Goal: Use online tool/utility: Utilize a website feature to perform a specific function

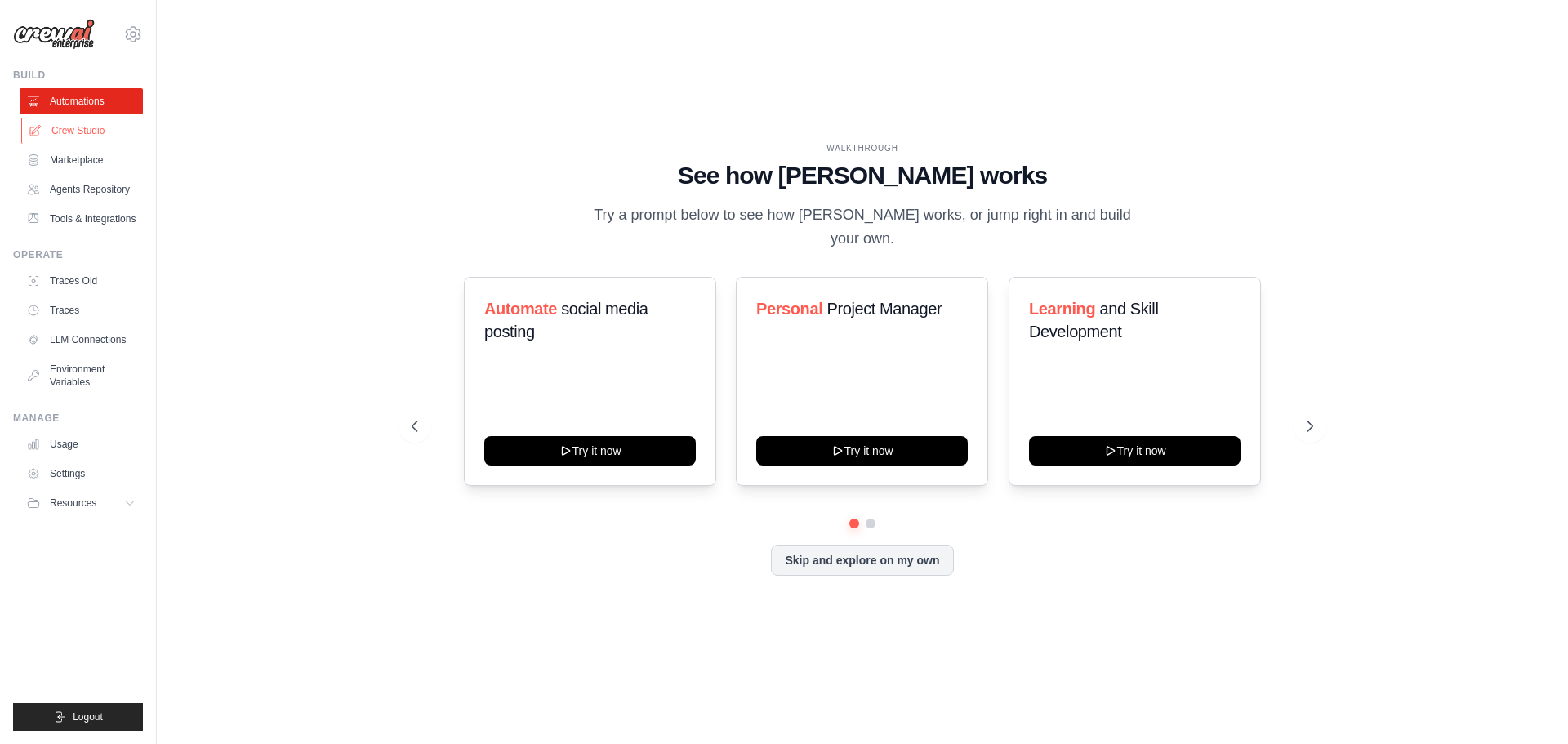
click at [52, 134] on link "Crew Studio" at bounding box center [83, 130] width 123 height 26
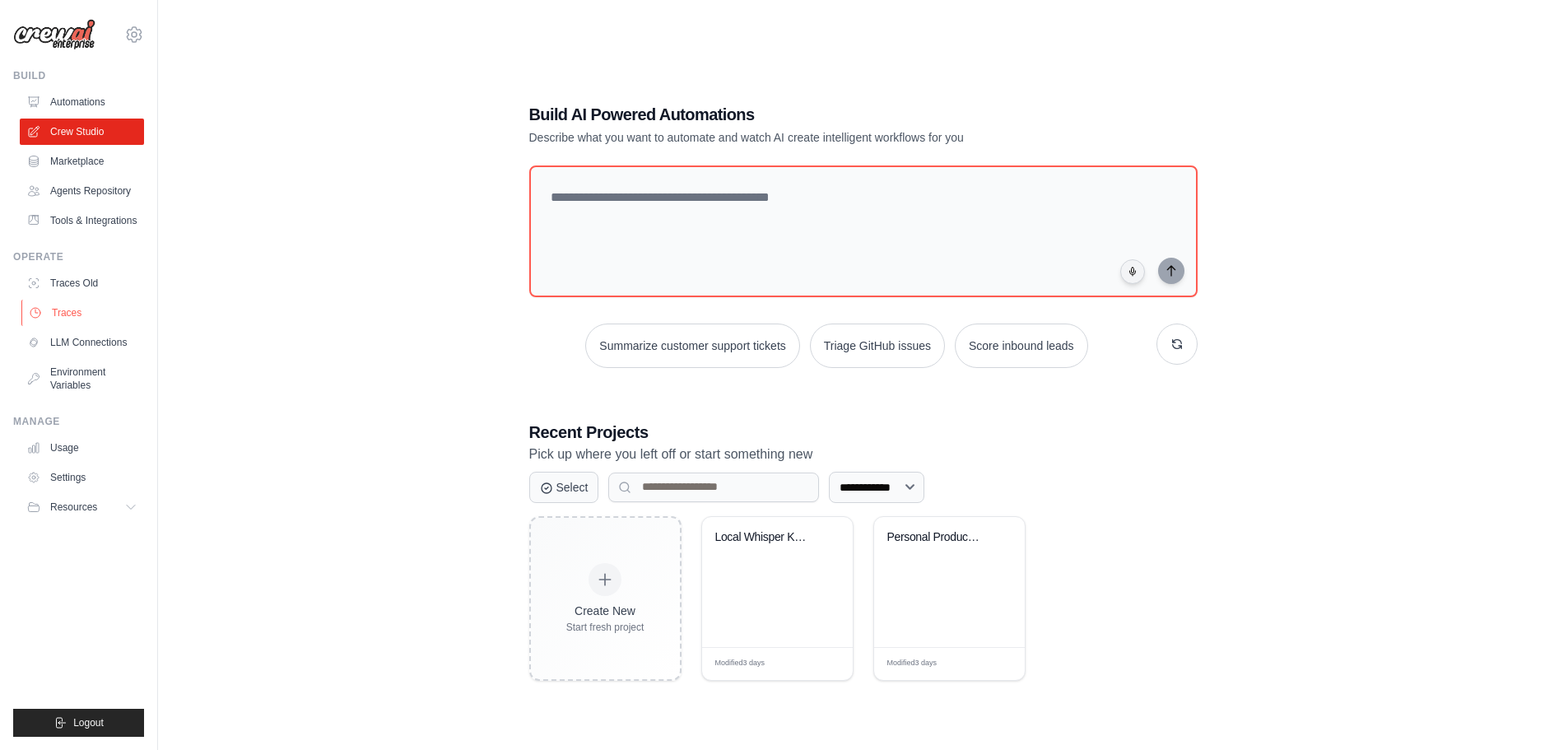
click at [65, 326] on link "Traces" at bounding box center [83, 313] width 124 height 26
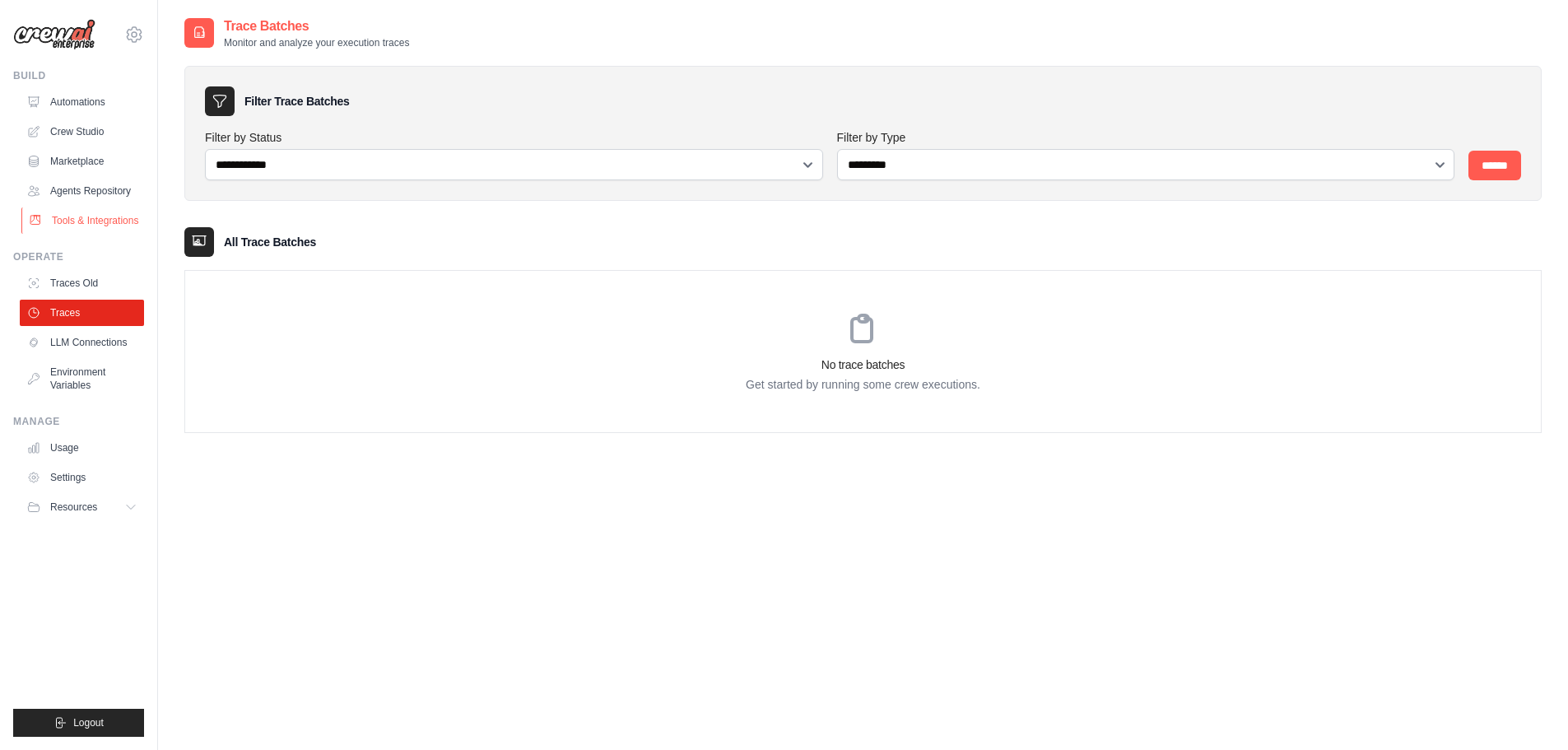
click at [62, 234] on link "Tools & Integrations" at bounding box center [83, 221] width 124 height 26
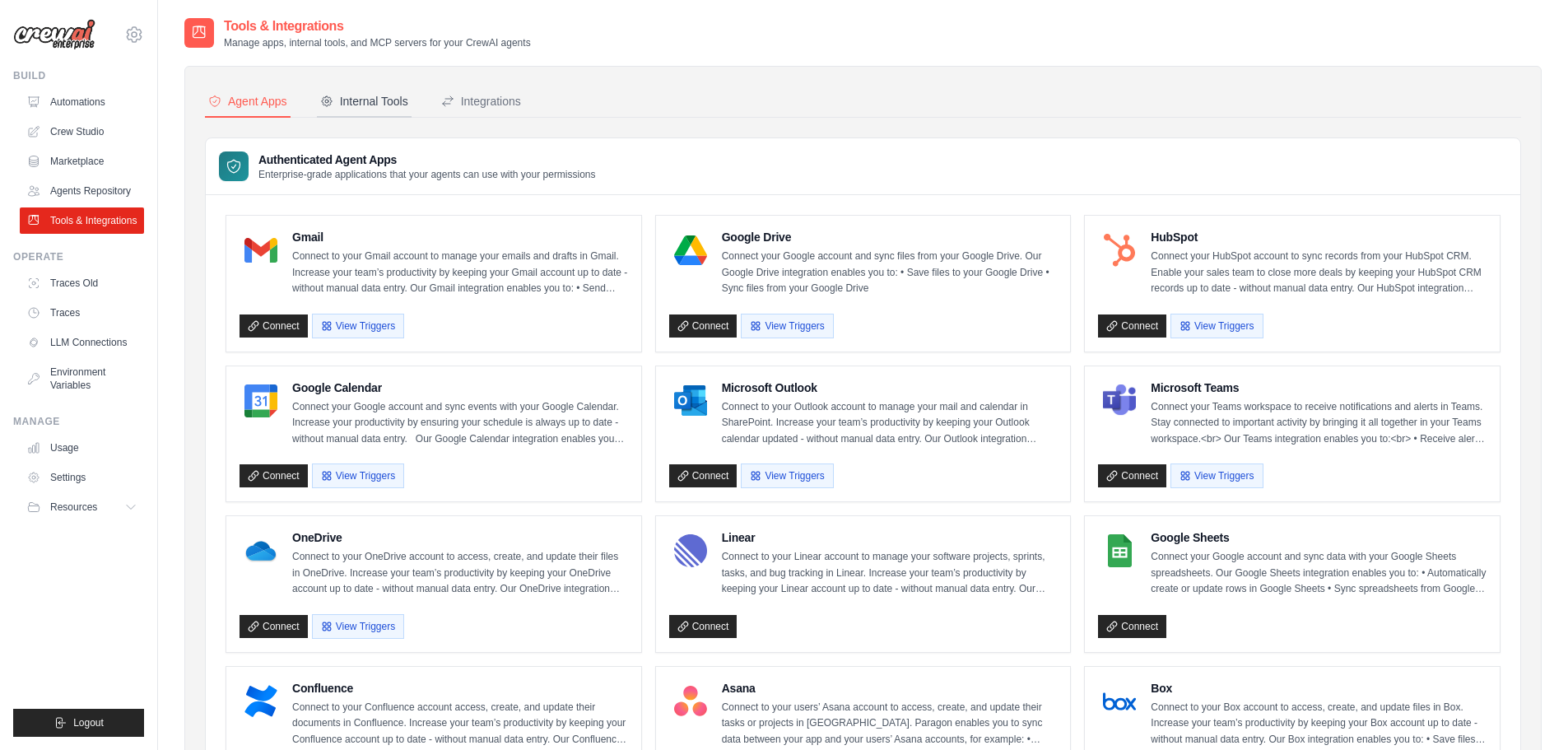
click at [352, 106] on div "Internal Tools" at bounding box center [364, 102] width 88 height 17
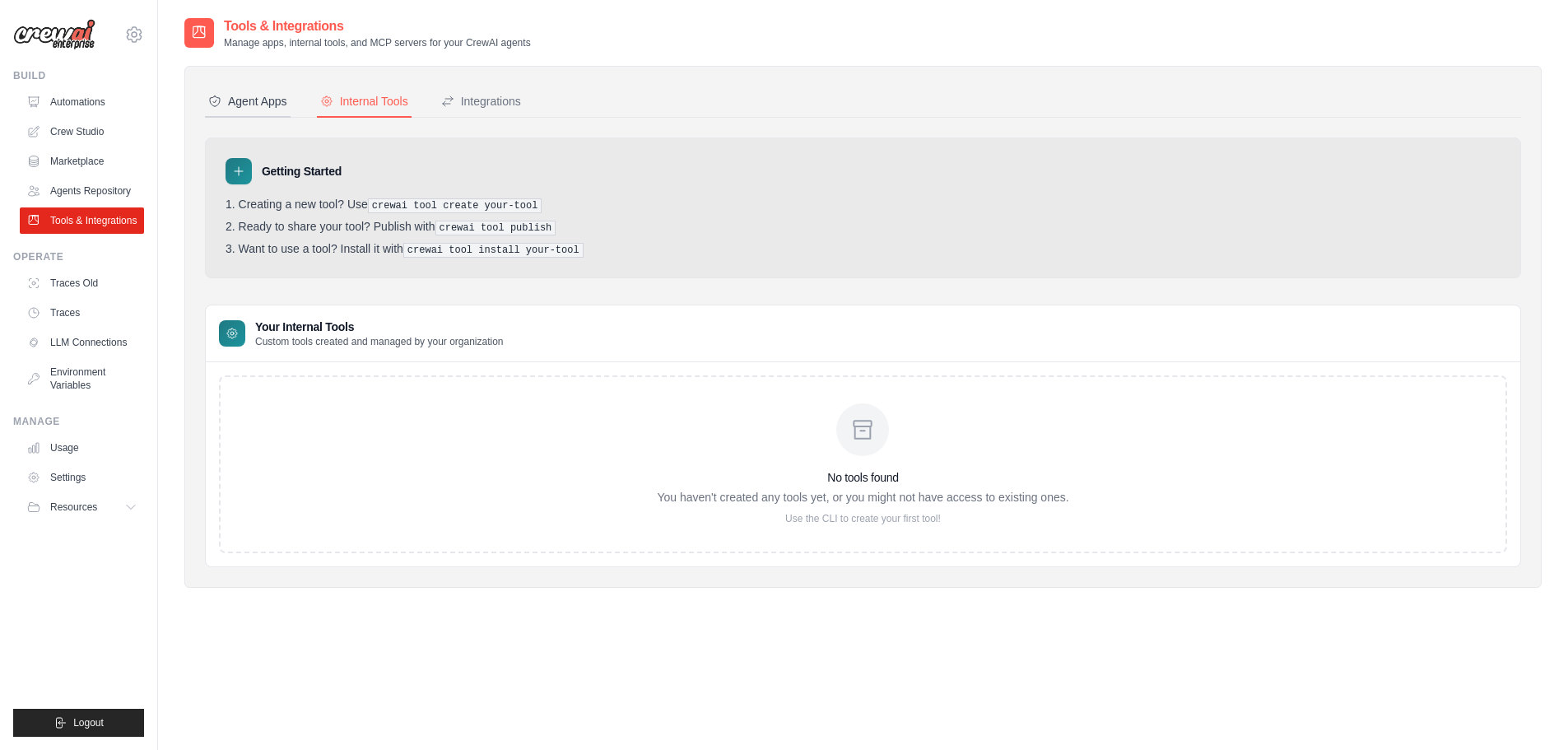
click at [226, 102] on div "Agent Apps" at bounding box center [248, 102] width 79 height 17
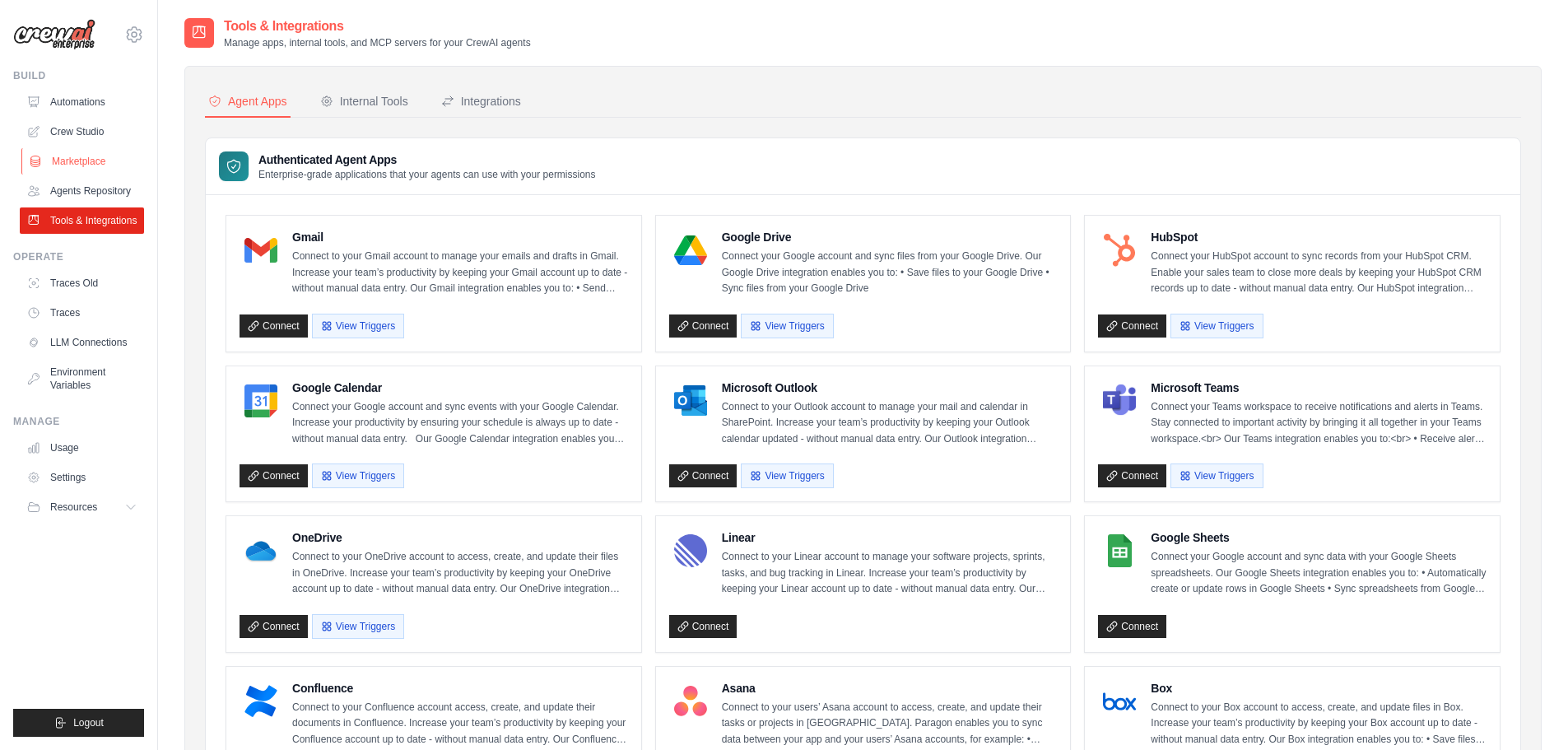
click at [63, 163] on link "Marketplace" at bounding box center [83, 161] width 124 height 26
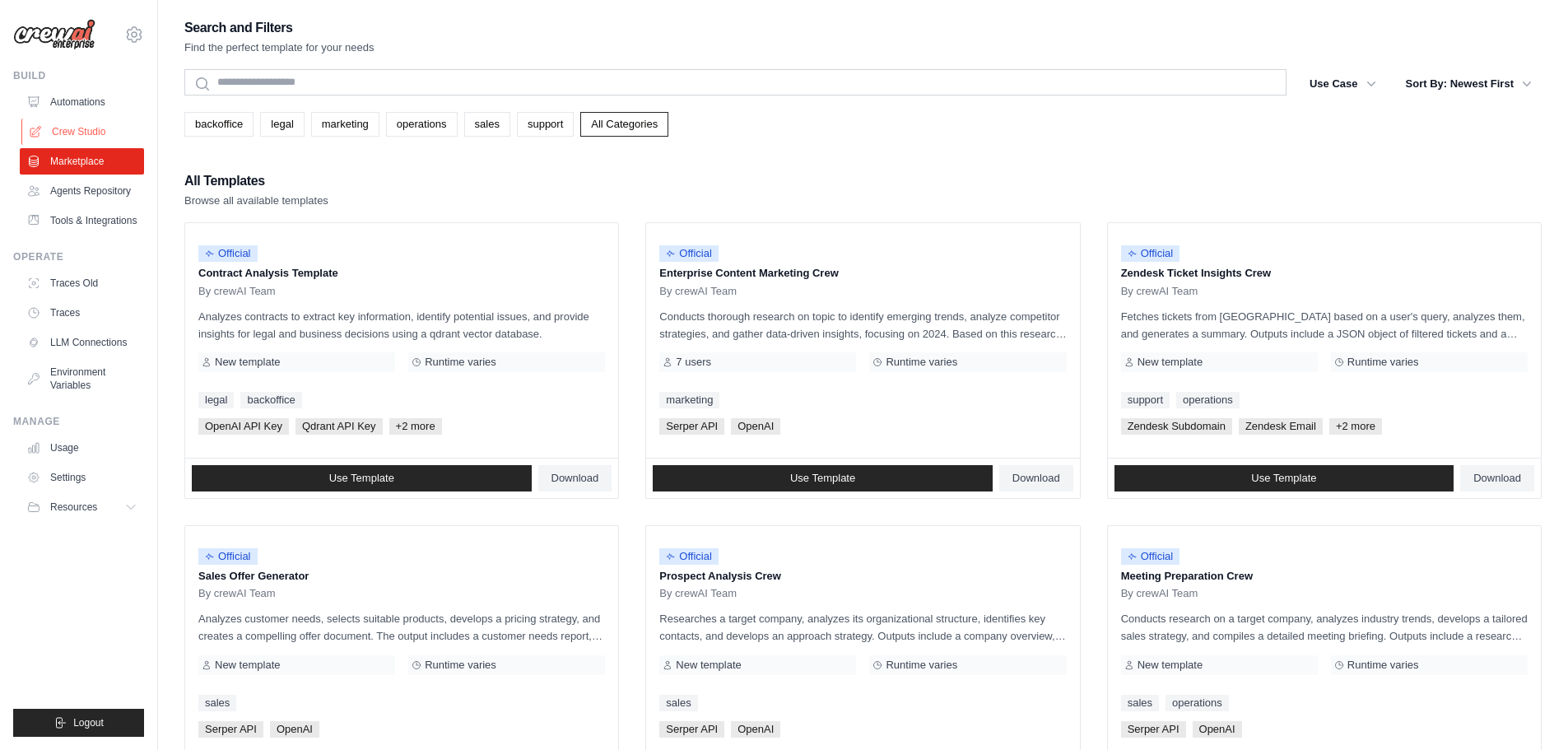
click at [74, 122] on link "Crew Studio" at bounding box center [83, 131] width 124 height 26
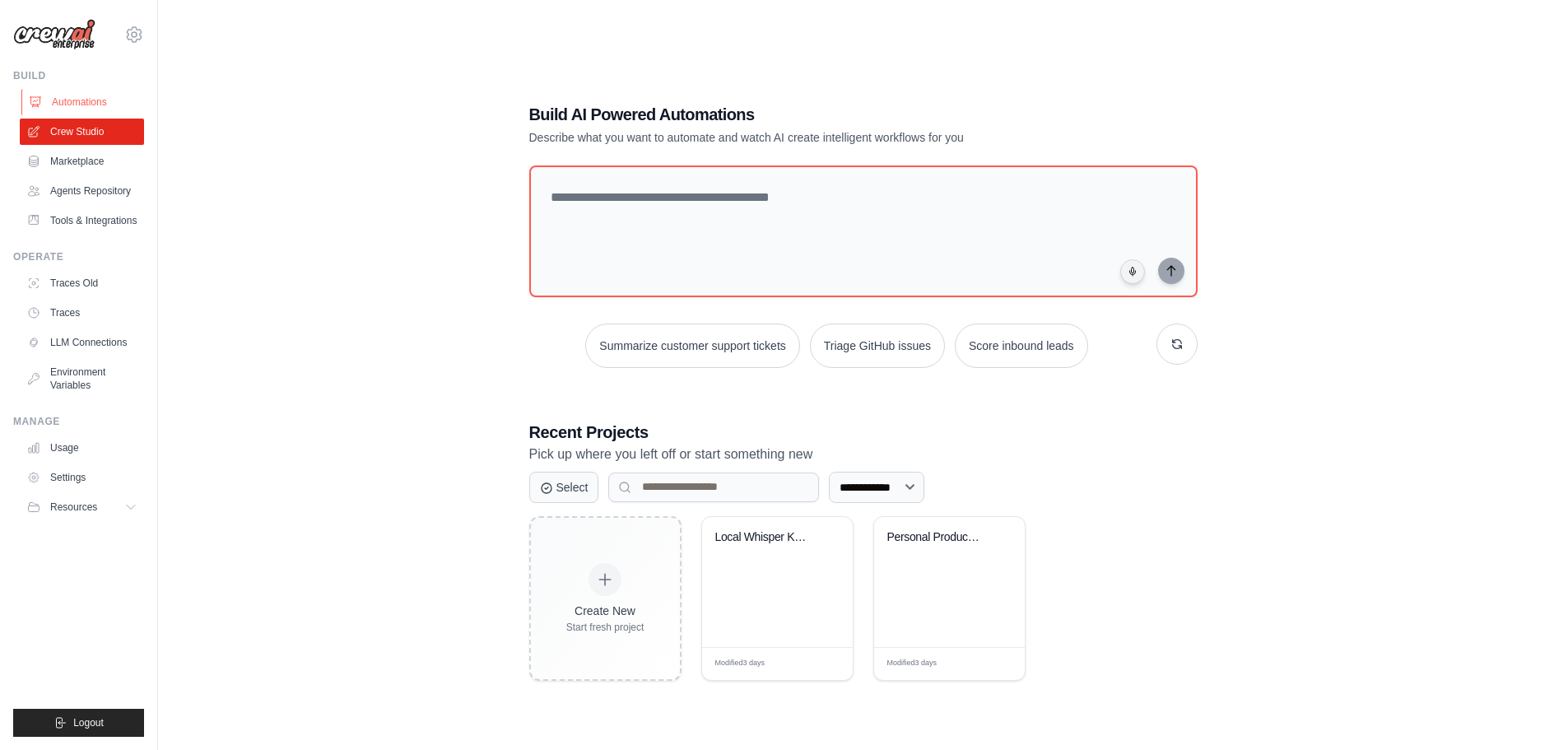
click at [83, 96] on link "Automations" at bounding box center [83, 102] width 124 height 26
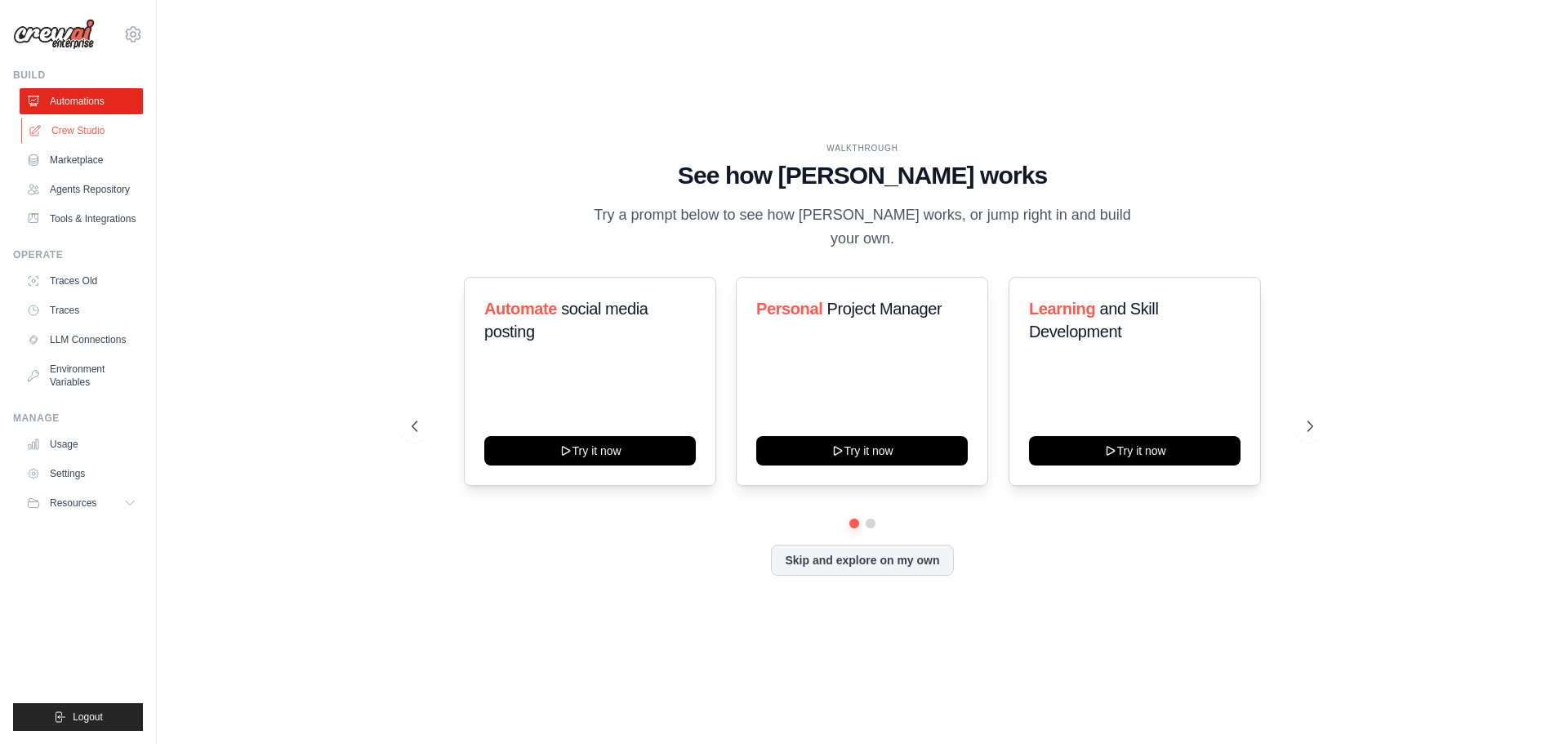
click at [89, 131] on link "Crew Studio" at bounding box center [83, 130] width 123 height 26
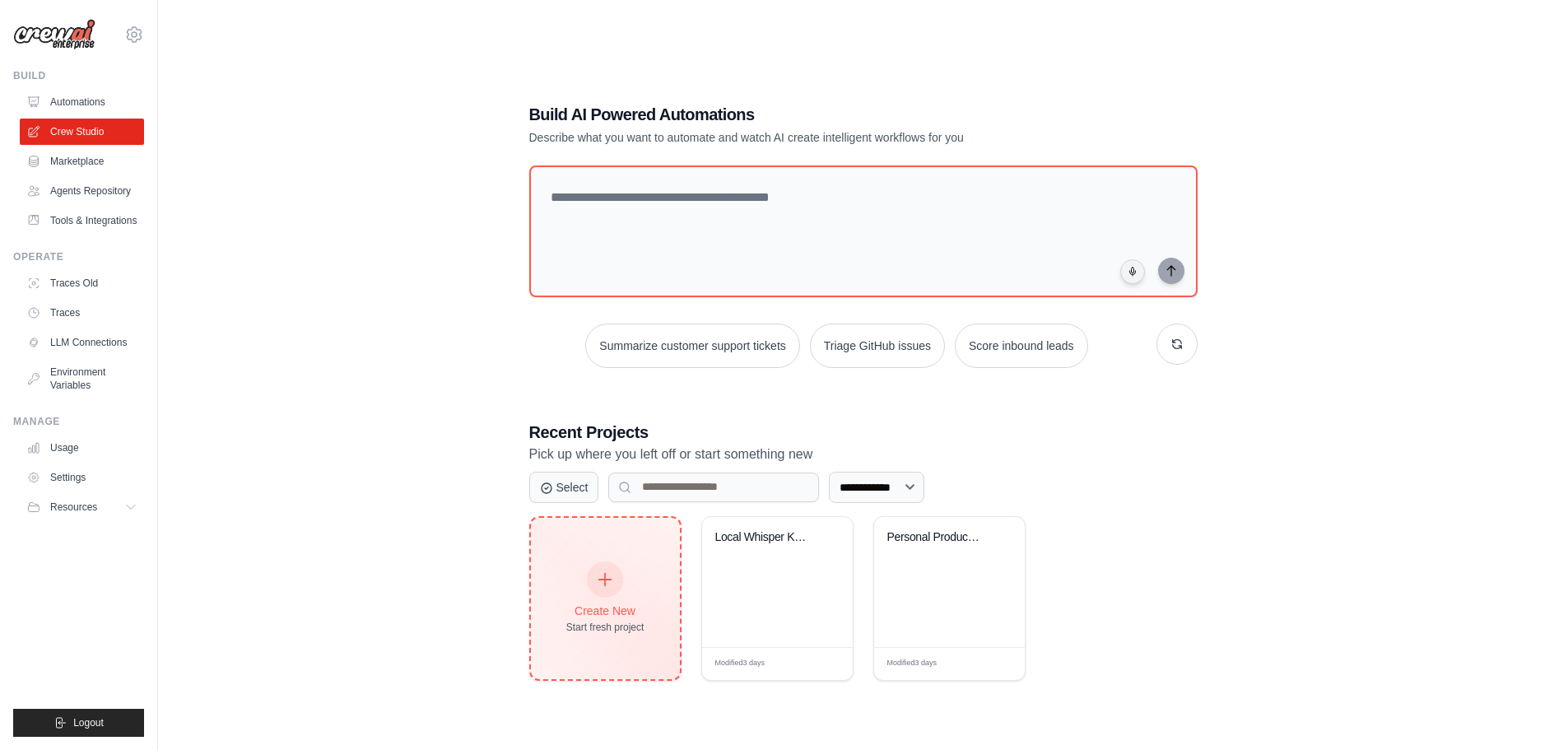
click at [606, 572] on icon at bounding box center [605, 579] width 18 height 18
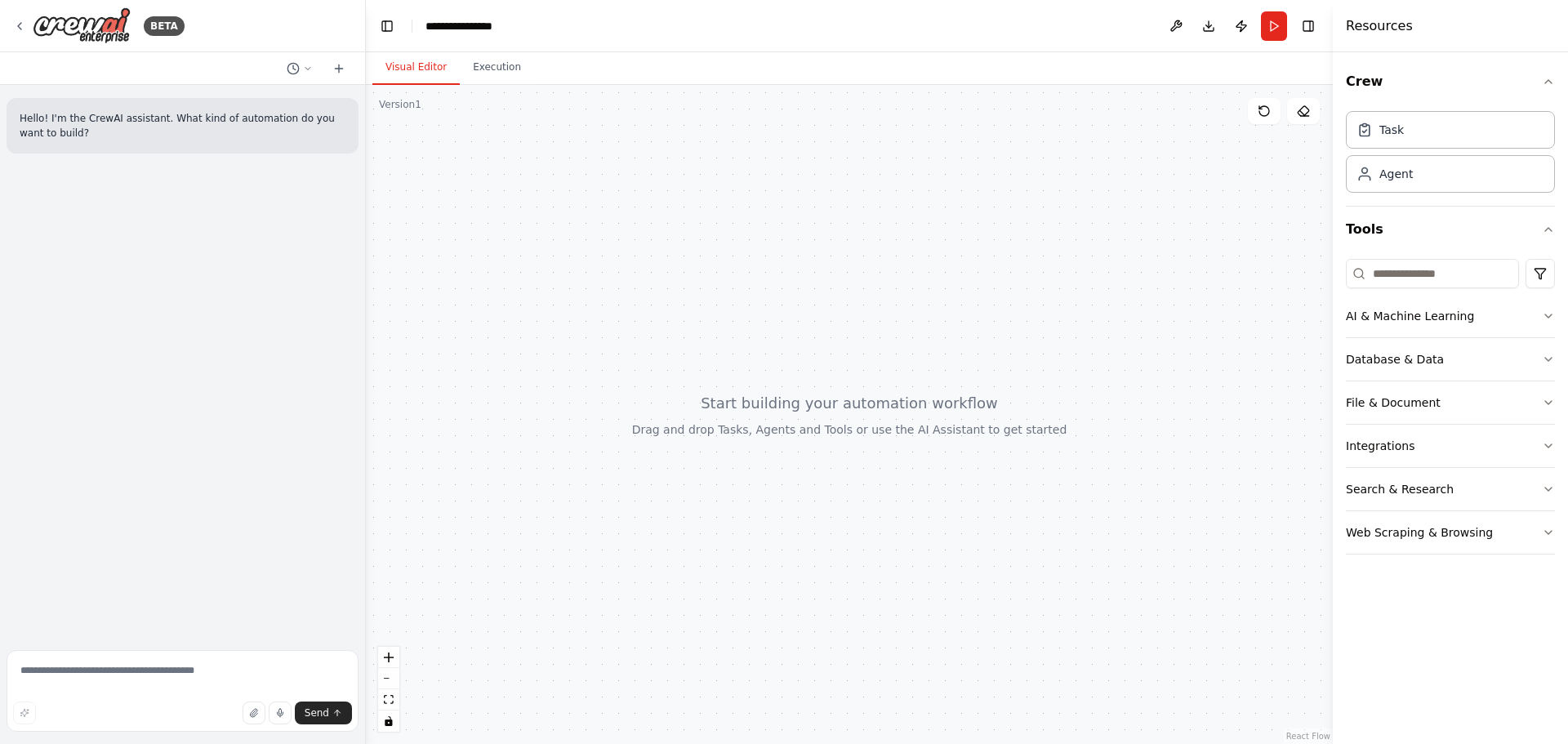
drag, startPoint x: 665, startPoint y: 328, endPoint x: 629, endPoint y: 324, distance: 36.2
click at [607, 321] on div at bounding box center [849, 415] width 967 height 659
click at [1385, 184] on div "Agent" at bounding box center [1450, 173] width 209 height 38
drag, startPoint x: 1381, startPoint y: 532, endPoint x: 772, endPoint y: 401, distance: 622.9
click at [772, 401] on div "**********" at bounding box center [784, 372] width 1568 height 744
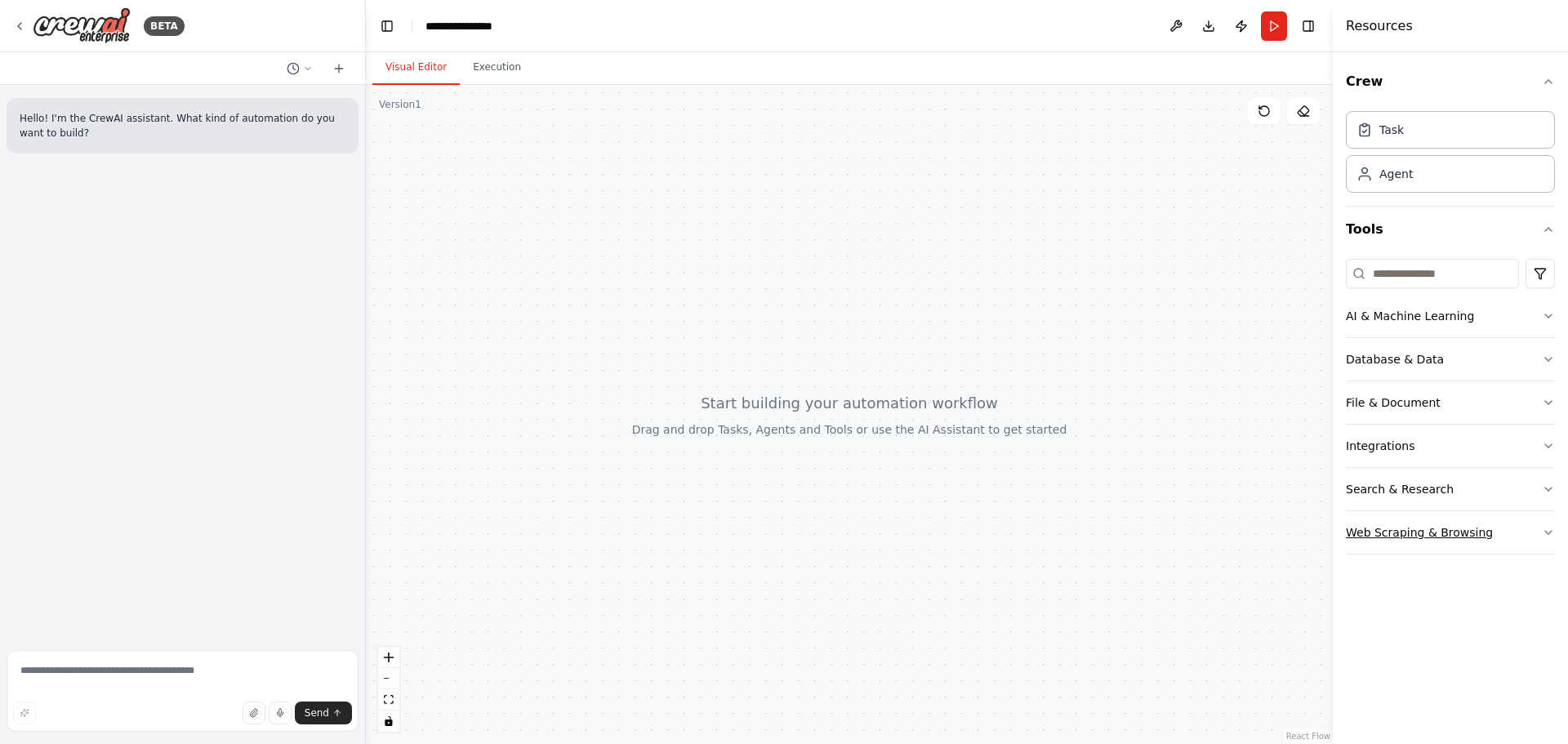
click at [1540, 538] on button "Web Scraping & Browsing" at bounding box center [1450, 533] width 209 height 43
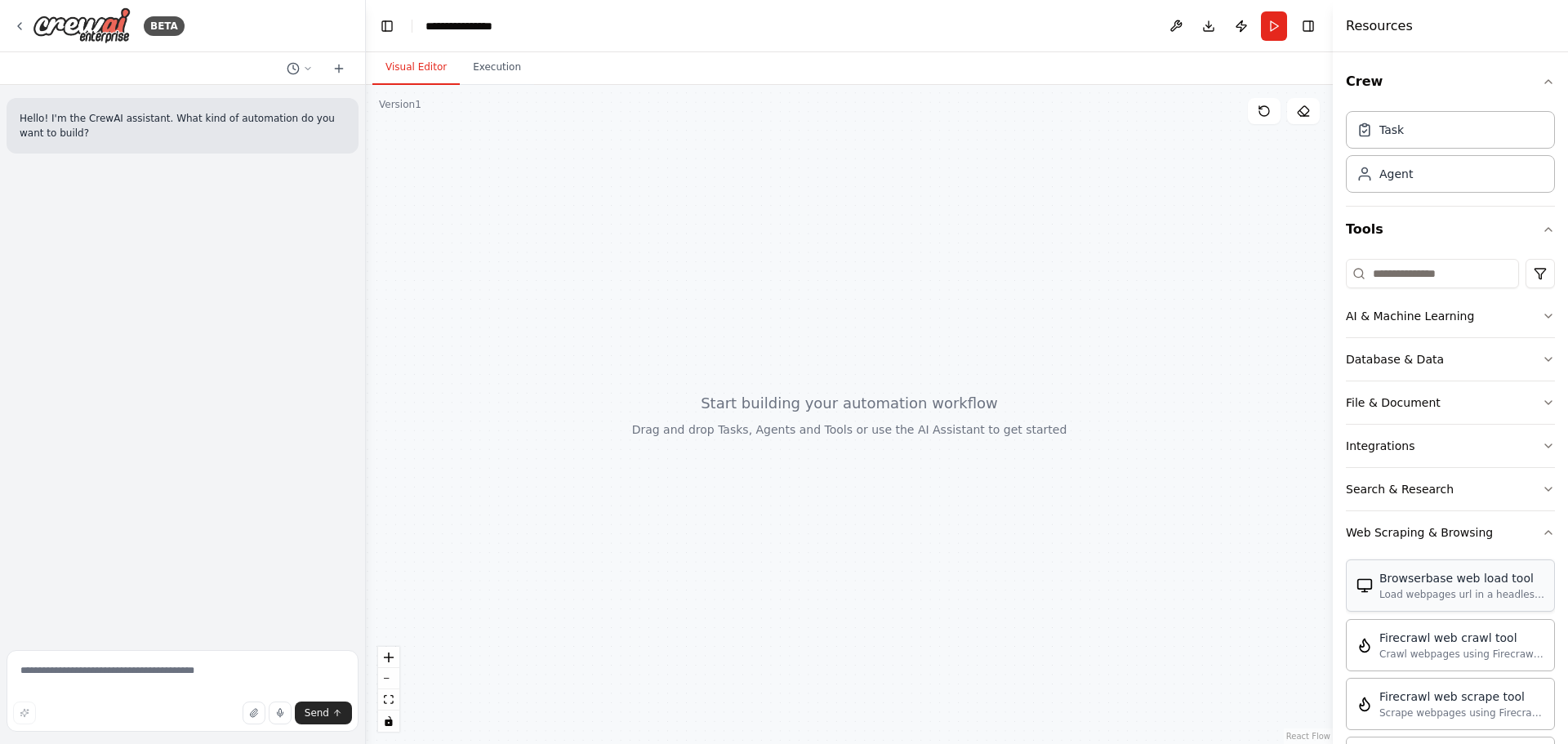
click at [1404, 587] on div "Browserbase web load tool Load webpages url in a headless browser using Browser…" at bounding box center [1461, 585] width 165 height 31
click at [1378, 584] on div "Browserbase web load tool Load webpages url in a headless browser using Browser…" at bounding box center [1450, 585] width 188 height 31
click at [1261, 112] on icon at bounding box center [1264, 111] width 13 height 13
click at [1307, 109] on icon at bounding box center [1302, 111] width 11 height 10
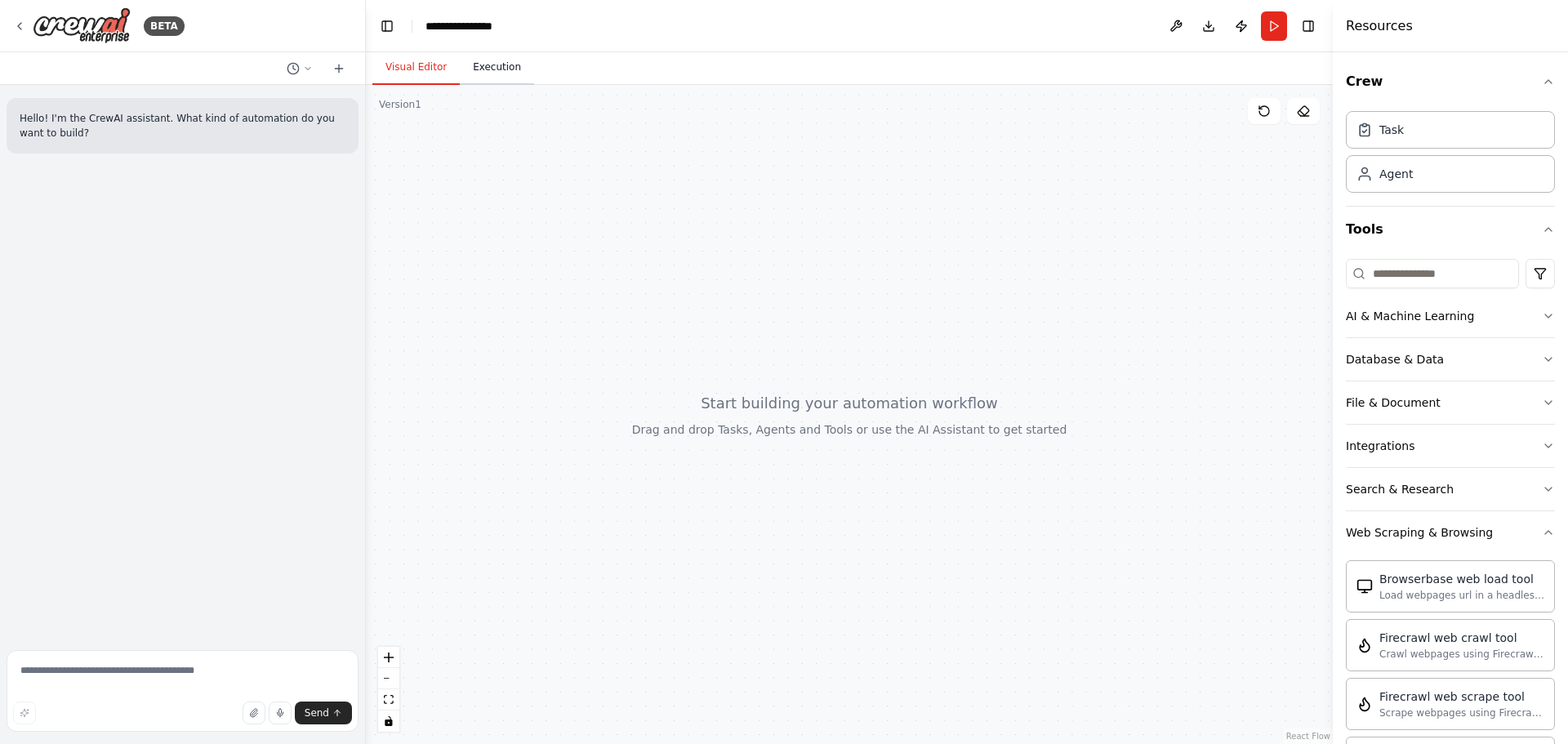
click at [478, 64] on button "Execution" at bounding box center [497, 68] width 75 height 34
click at [428, 75] on button "Visual Editor" at bounding box center [416, 68] width 88 height 34
click at [1390, 145] on div "Task" at bounding box center [1450, 129] width 209 height 38
click at [1387, 136] on div "Task" at bounding box center [1392, 129] width 25 height 16
click at [1390, 179] on div "Agent" at bounding box center [1396, 173] width 34 height 16
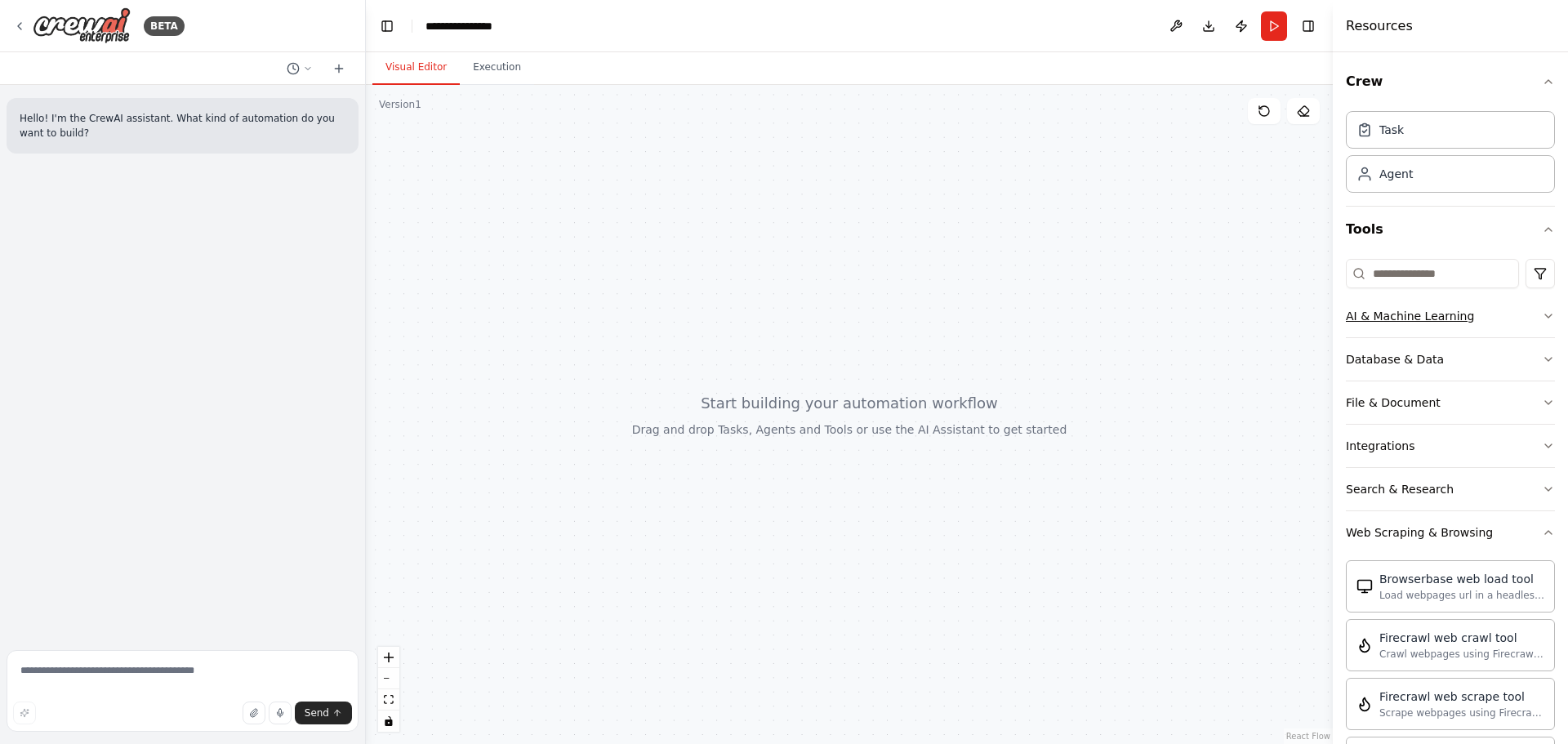
click at [1542, 319] on icon "button" at bounding box center [1548, 316] width 13 height 13
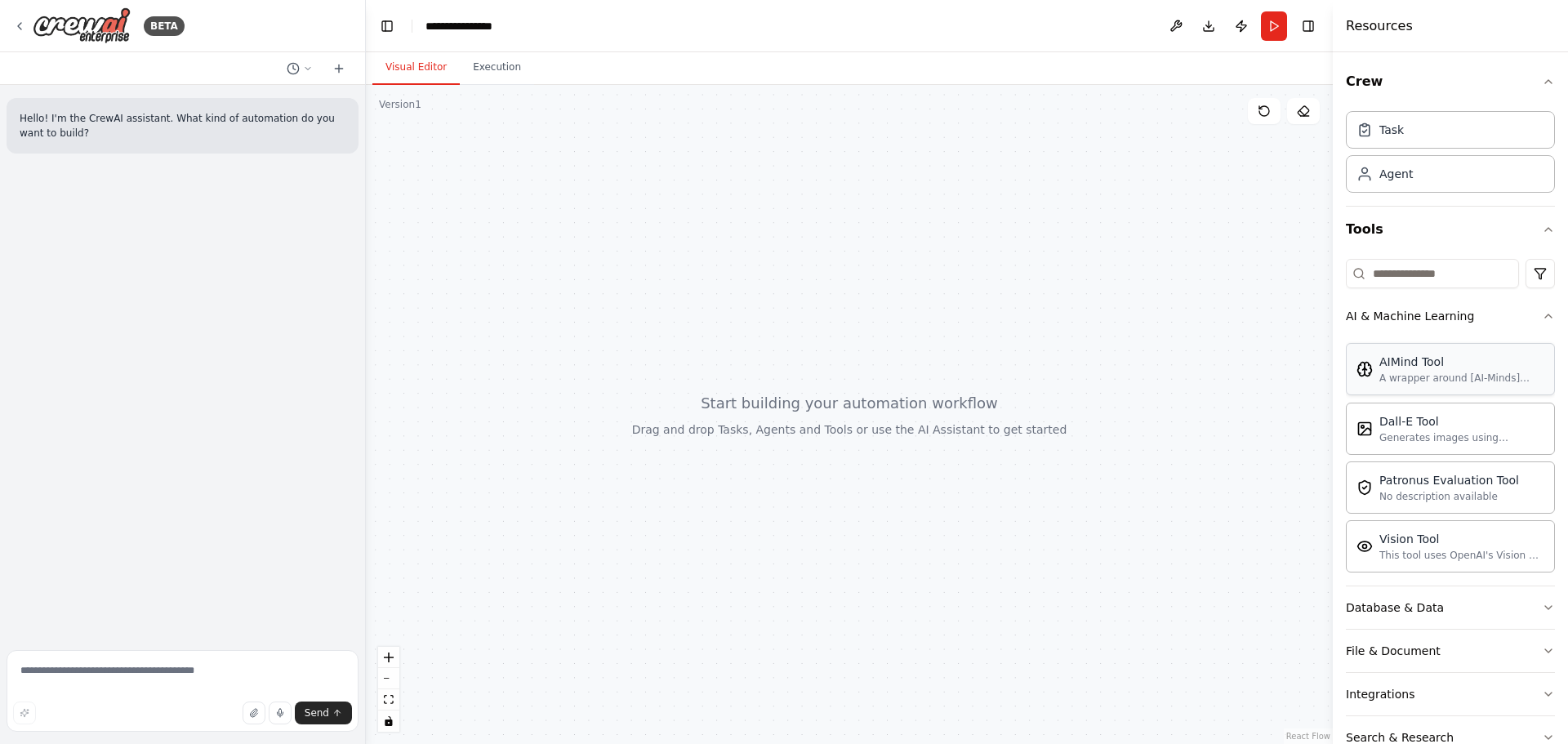
click at [1421, 366] on div "AIMind Tool" at bounding box center [1461, 361] width 165 height 16
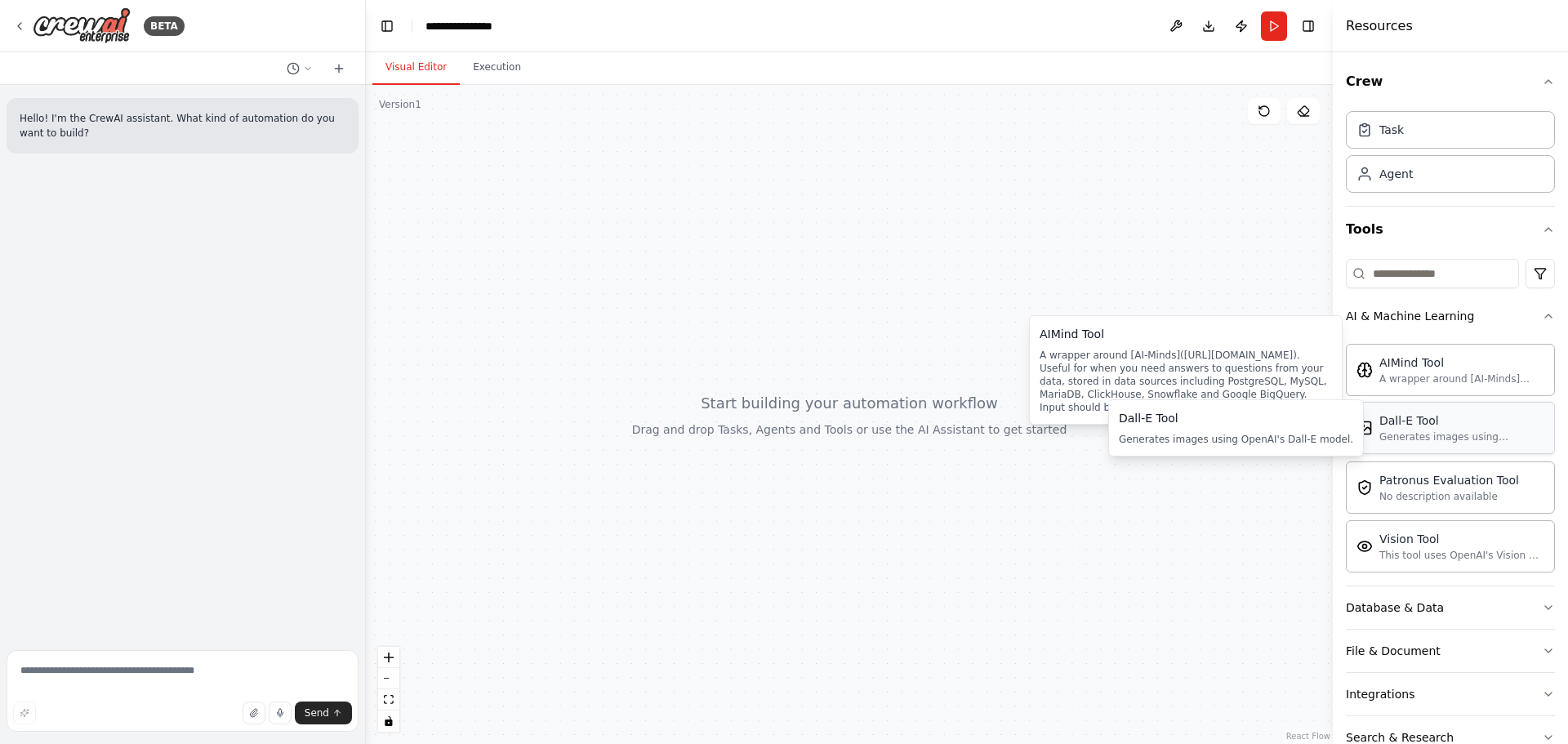
click at [1407, 412] on div "Dall-E Tool" at bounding box center [1461, 420] width 165 height 16
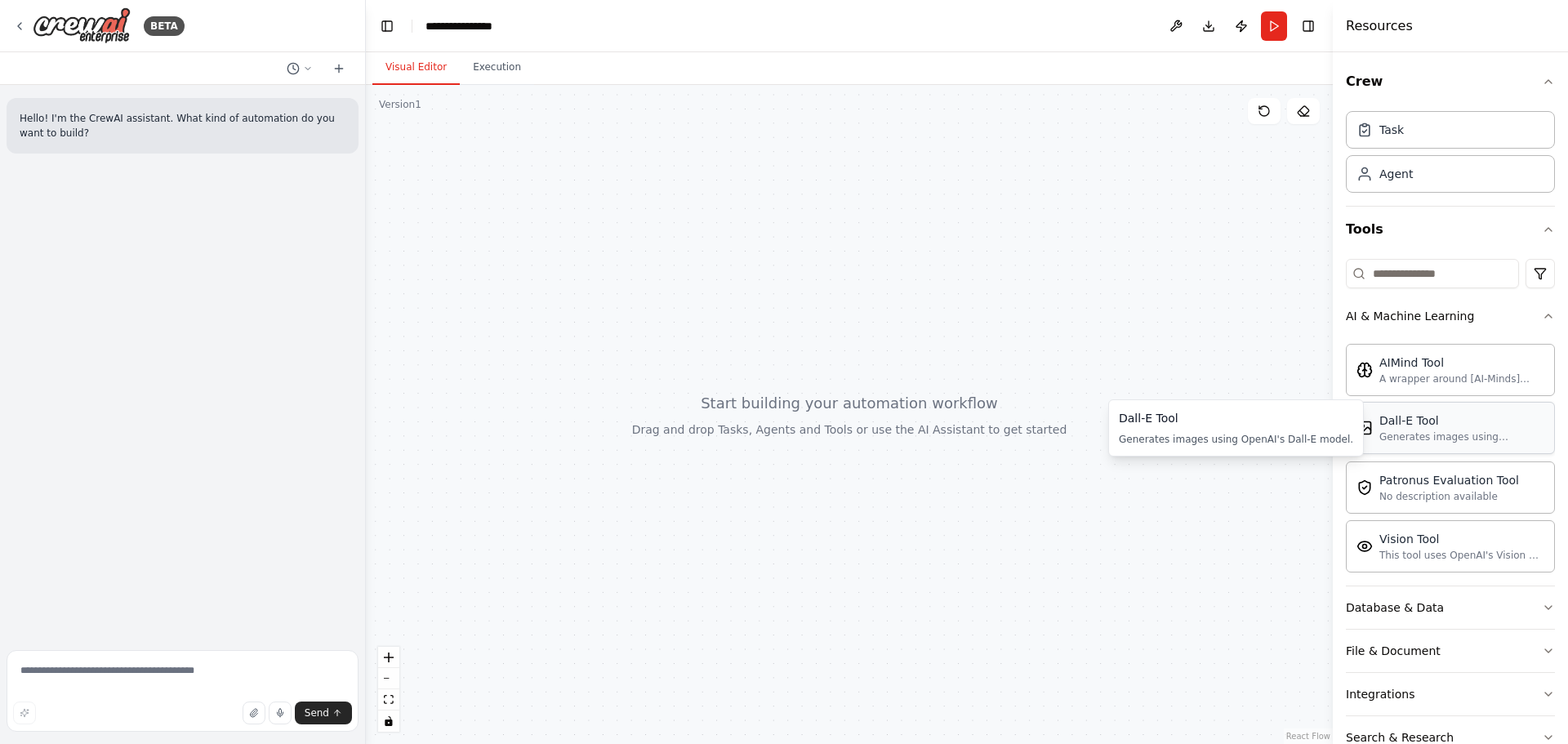
click at [1407, 412] on div "Dall-E Tool" at bounding box center [1461, 420] width 165 height 16
click at [1529, 323] on button "AI & Machine Learning" at bounding box center [1450, 316] width 209 height 43
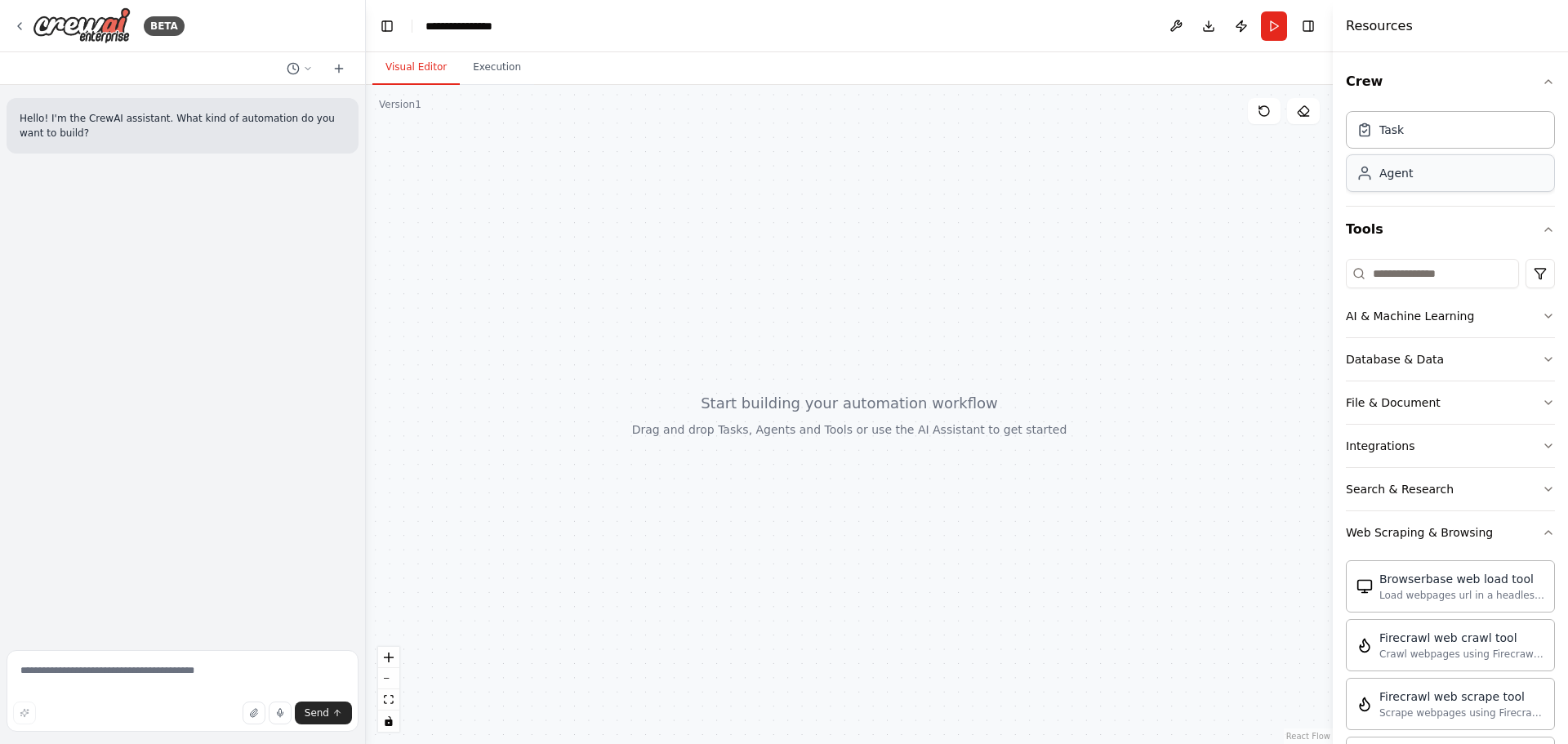
click at [1424, 179] on div "Agent" at bounding box center [1450, 173] width 209 height 38
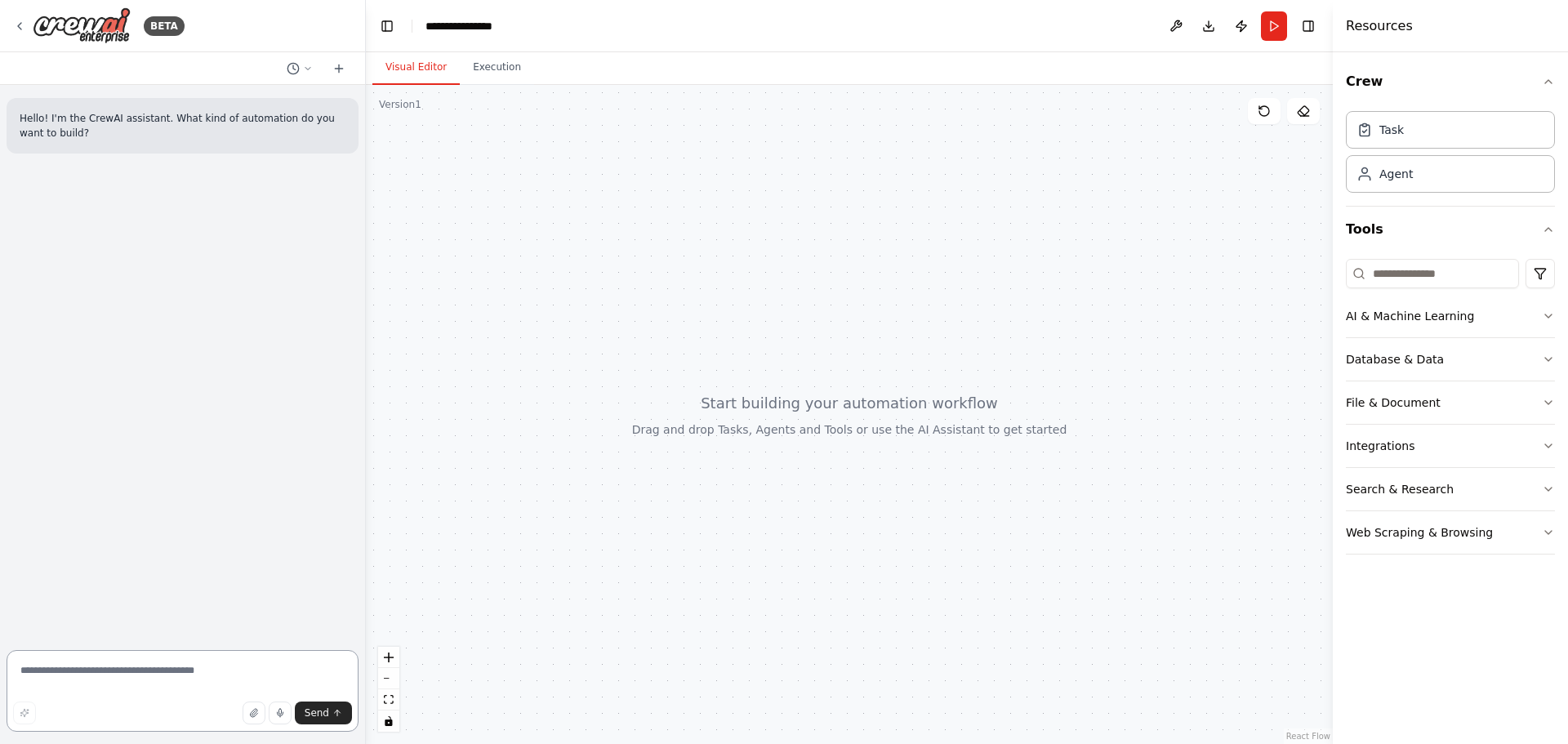
click at [154, 675] on textarea at bounding box center [182, 691] width 352 height 82
type textarea "**********"
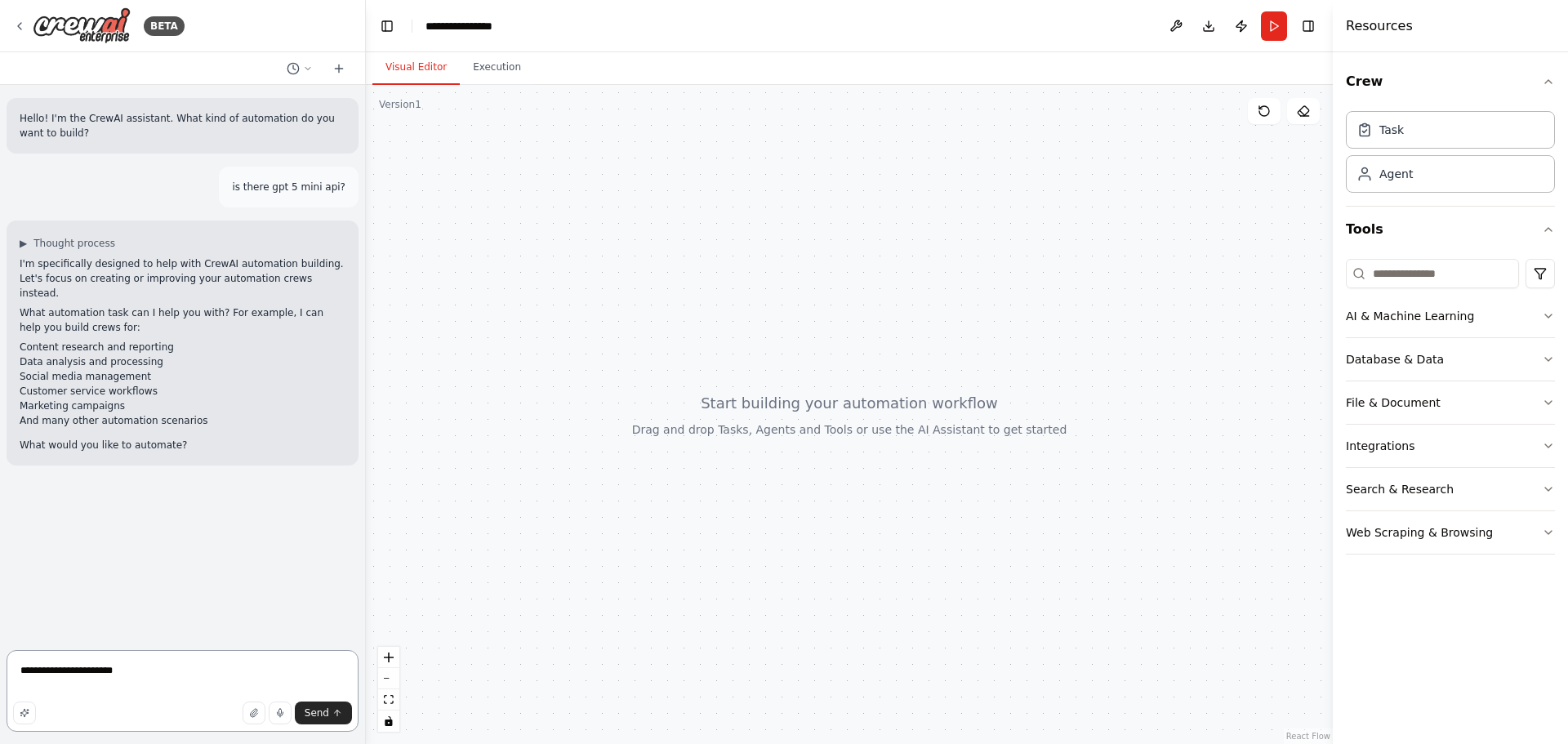
type textarea "**********"
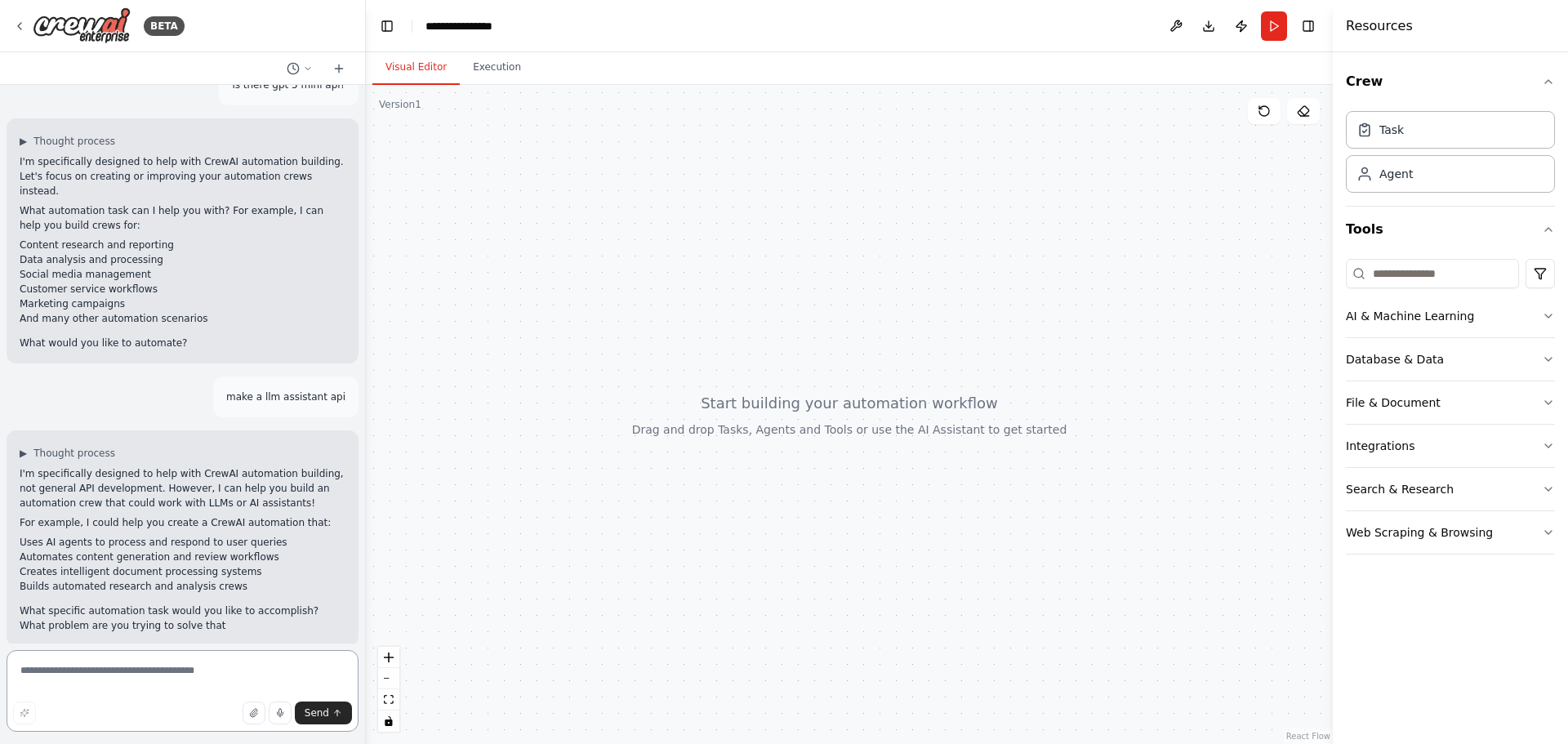
scroll to position [116, 0]
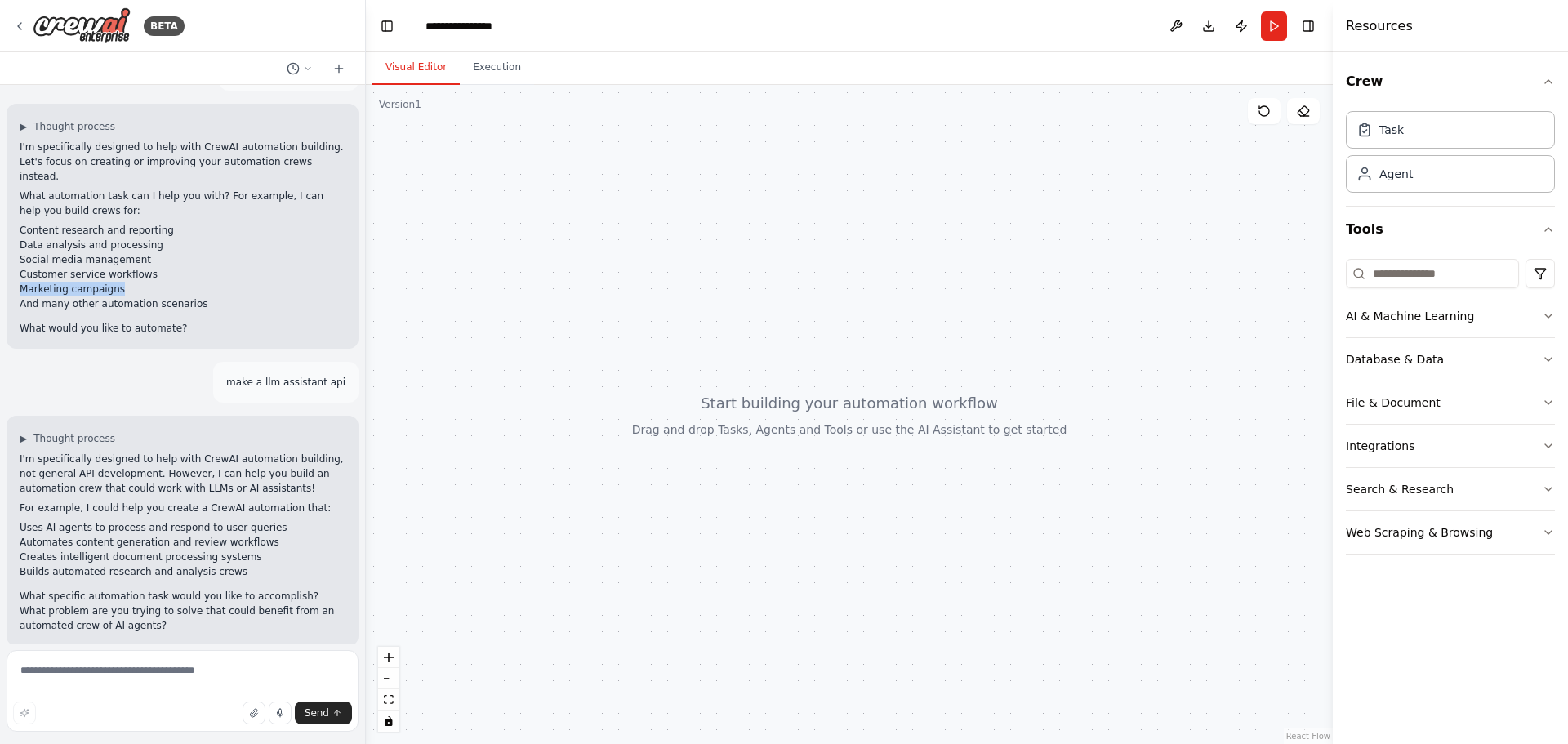
drag, startPoint x: 128, startPoint y: 280, endPoint x: 18, endPoint y: 268, distance: 110.7
click at [18, 268] on div "▶ Thought process I'm specifically designed to help with CrewAI automation buil…" at bounding box center [182, 226] width 352 height 245
copy li "Marketing campaigns"
click at [70, 674] on textarea at bounding box center [182, 691] width 352 height 82
paste textarea "**********"
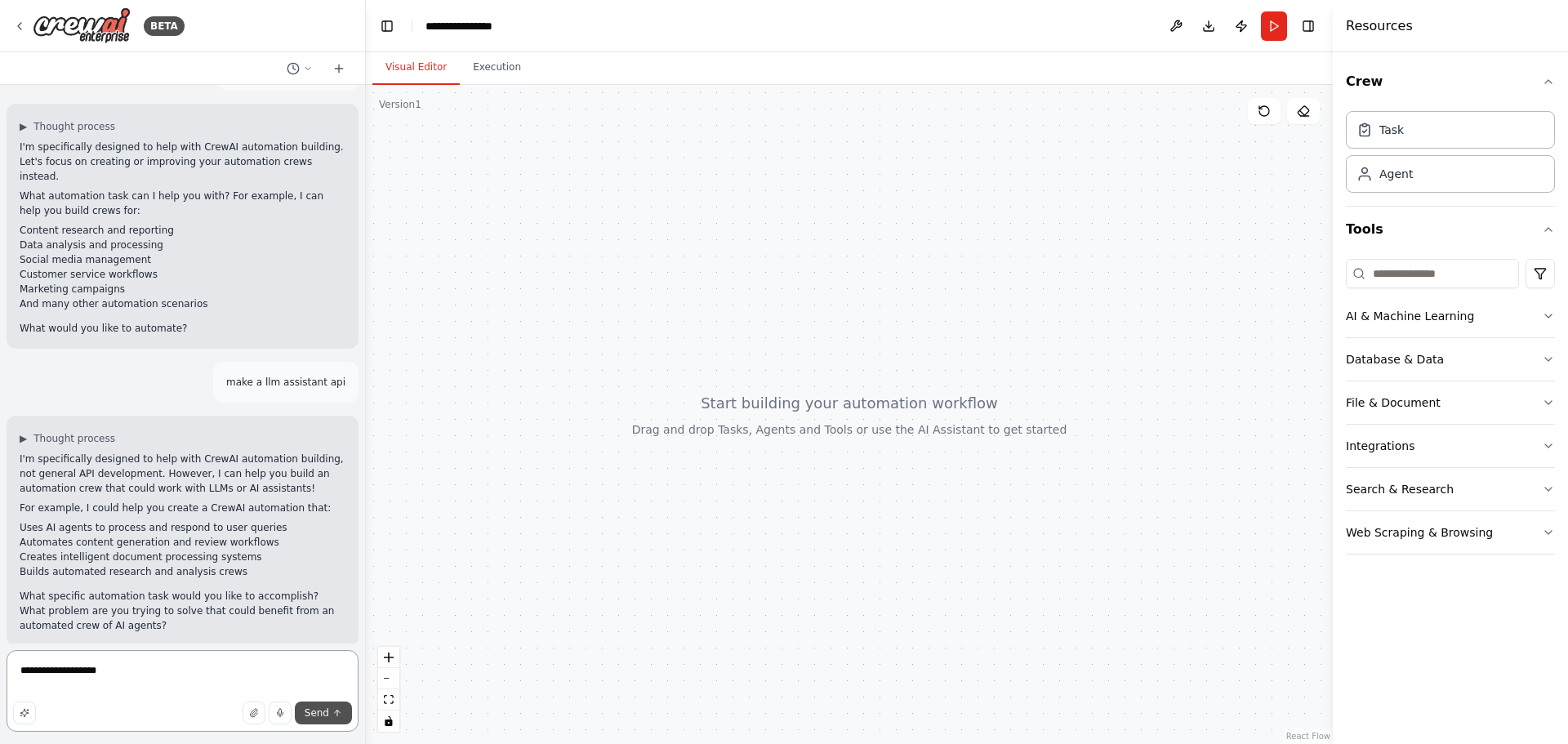
type textarea "**********"
click at [311, 715] on span "Send" at bounding box center [317, 713] width 25 height 13
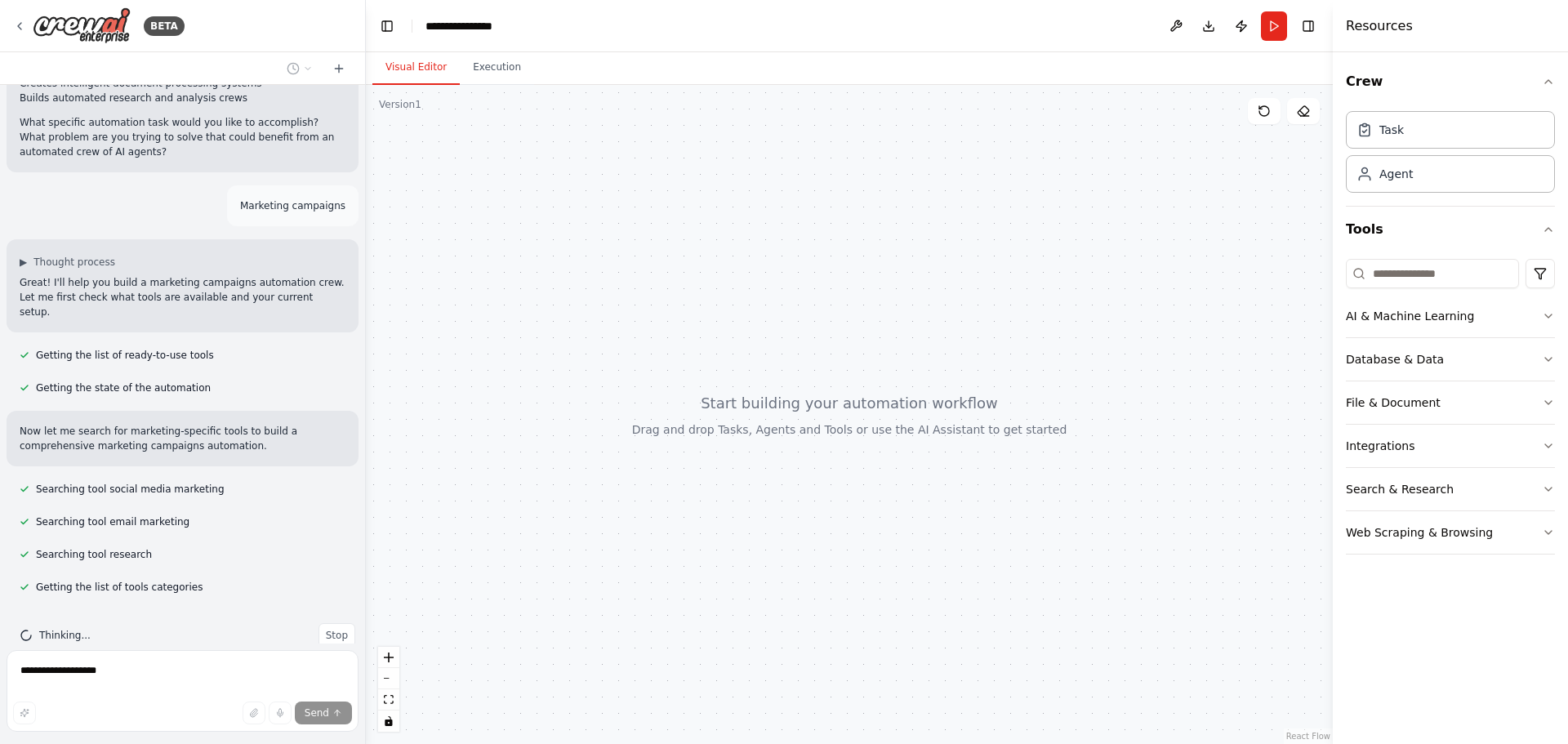
scroll to position [623, 0]
